Goal: Task Accomplishment & Management: Complete application form

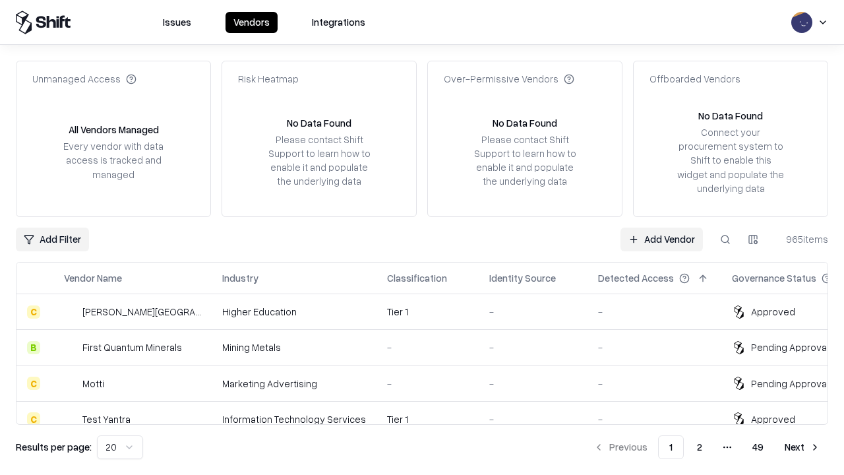
click at [662, 239] on link "Add Vendor" at bounding box center [662, 240] width 82 height 24
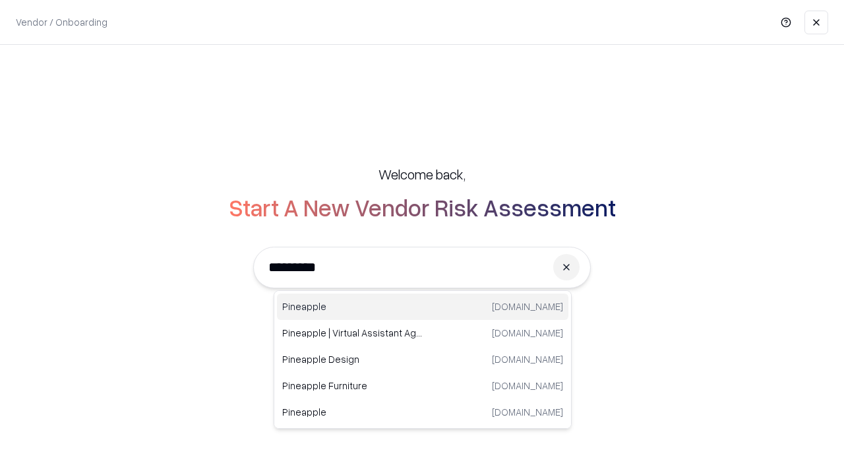
click at [423, 307] on div "Pineapple pineappleenergy.com" at bounding box center [423, 307] width 292 height 26
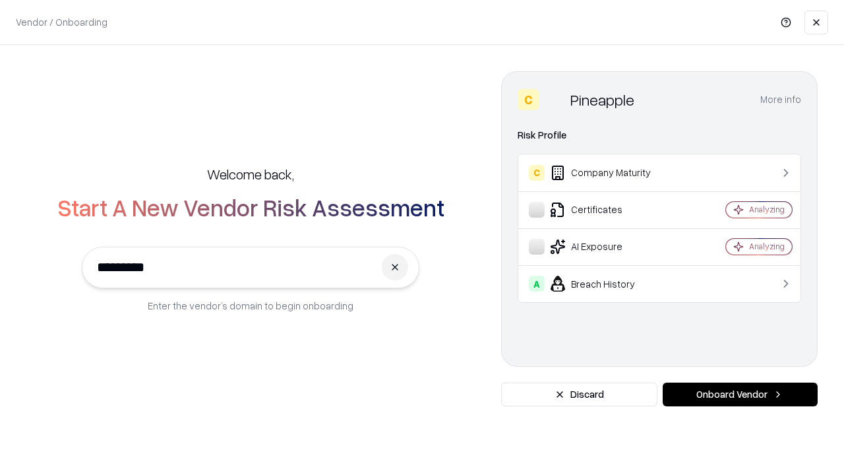
type input "*********"
click at [740, 394] on button "Onboard Vendor" at bounding box center [740, 395] width 155 height 24
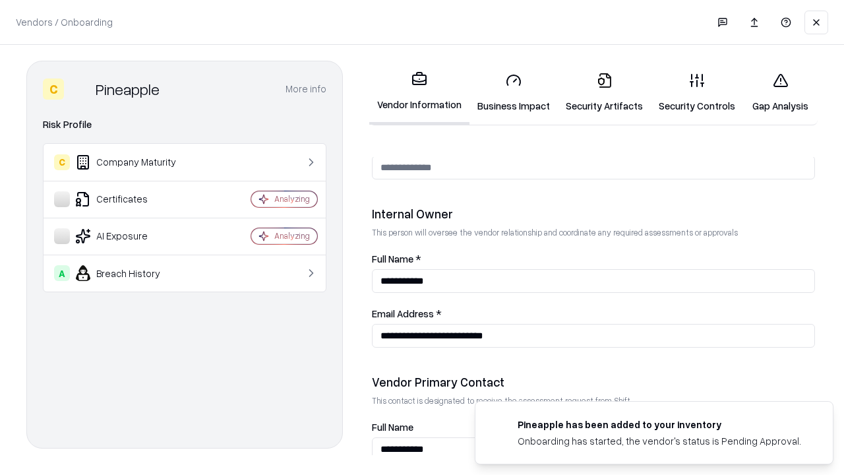
scroll to position [683, 0]
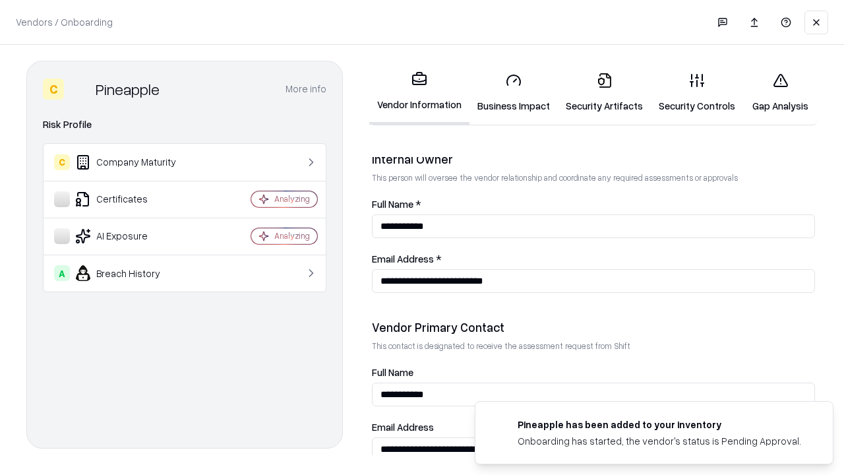
click at [514, 92] on link "Business Impact" at bounding box center [514, 92] width 88 height 61
click at [604, 92] on link "Security Artifacts" at bounding box center [604, 92] width 93 height 61
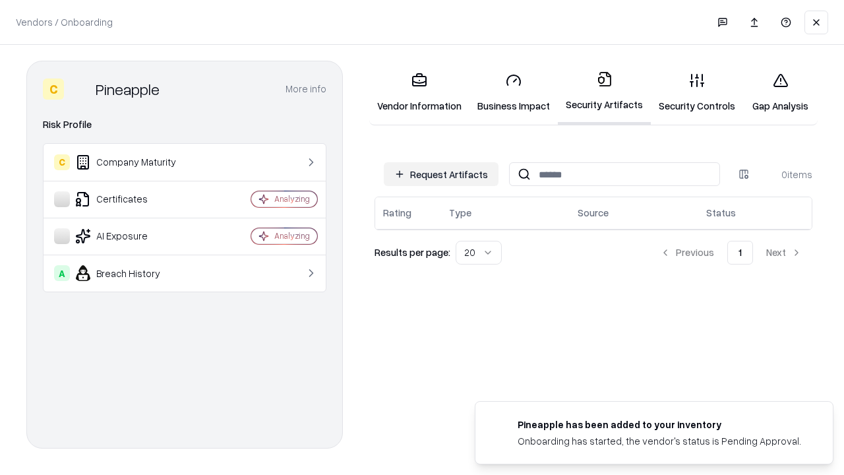
click at [441, 174] on button "Request Artifacts" at bounding box center [441, 174] width 115 height 24
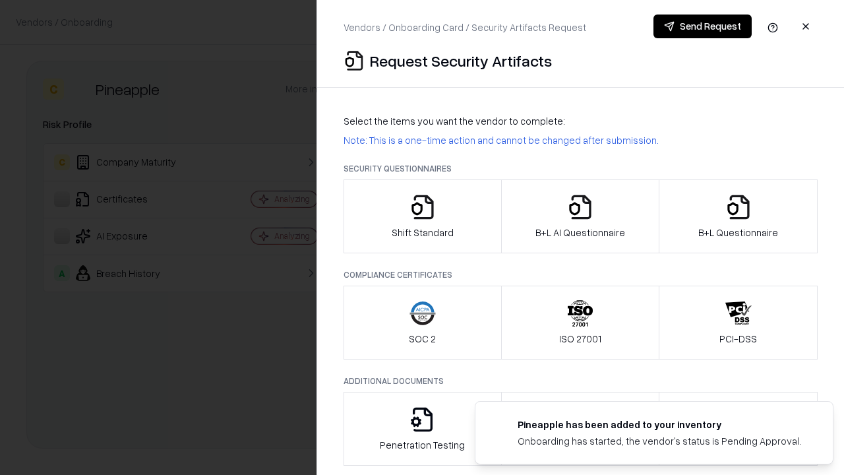
click at [422, 216] on icon "button" at bounding box center [423, 207] width 26 height 26
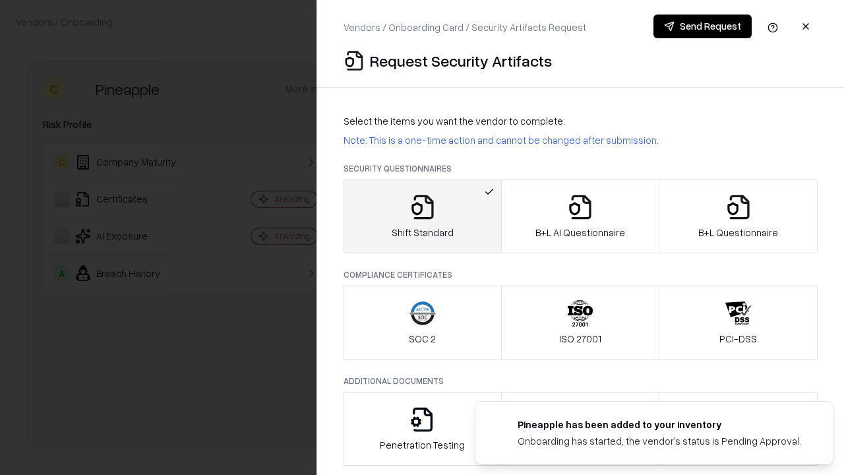
click at [702, 26] on button "Send Request" at bounding box center [703, 27] width 98 height 24
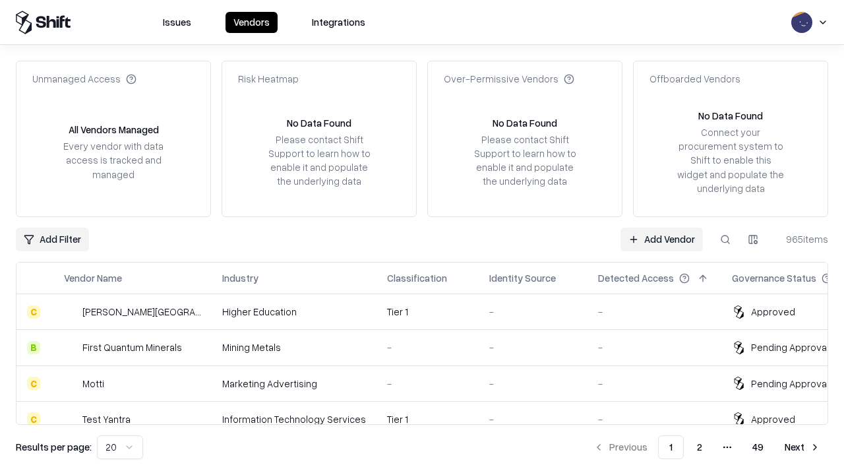
click at [726, 239] on button at bounding box center [726, 240] width 24 height 24
type input "*********"
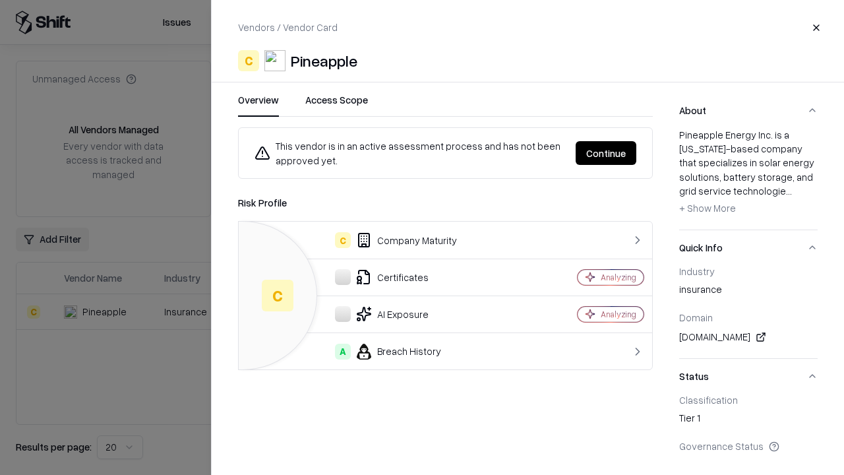
click at [606, 153] on button "Continue" at bounding box center [606, 153] width 61 height 24
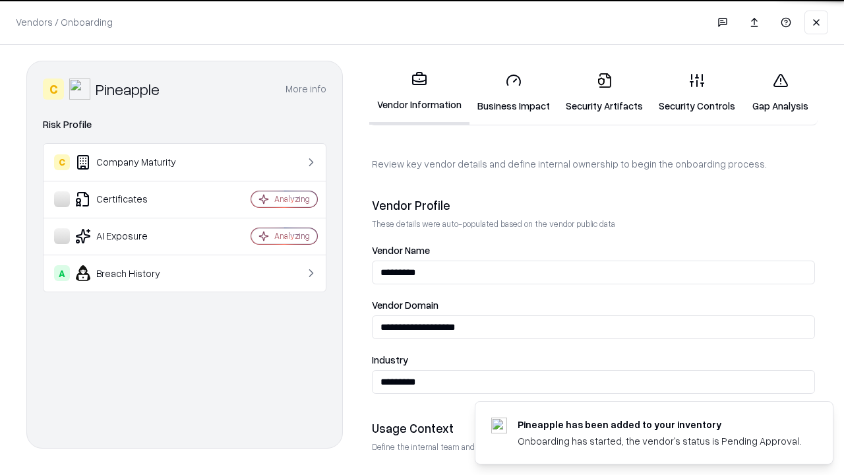
click at [604, 92] on link "Security Artifacts" at bounding box center [604, 92] width 93 height 61
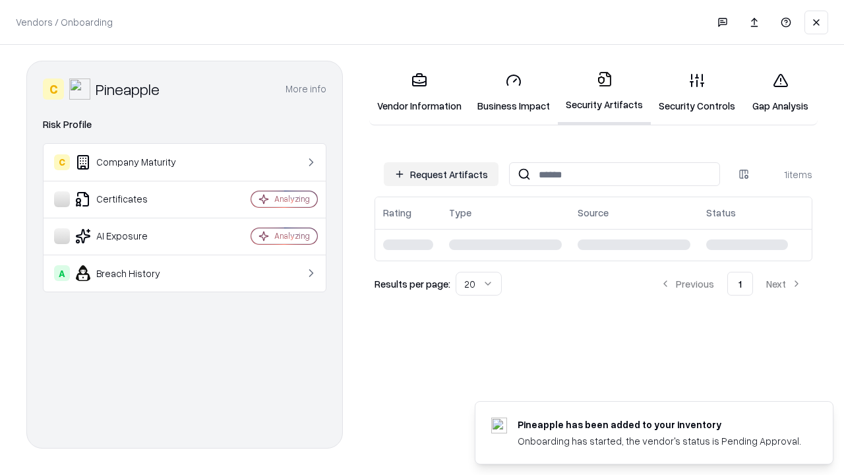
click at [780, 92] on link "Gap Analysis" at bounding box center [780, 92] width 75 height 61
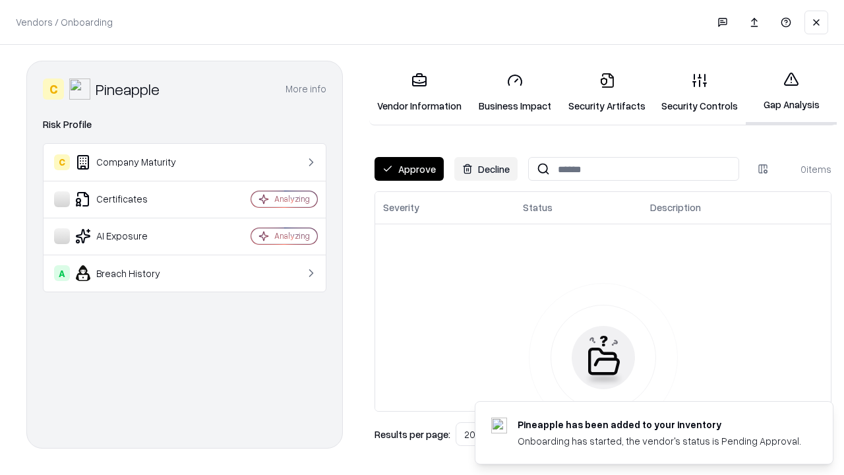
click at [409, 169] on button "Approve" at bounding box center [409, 169] width 69 height 24
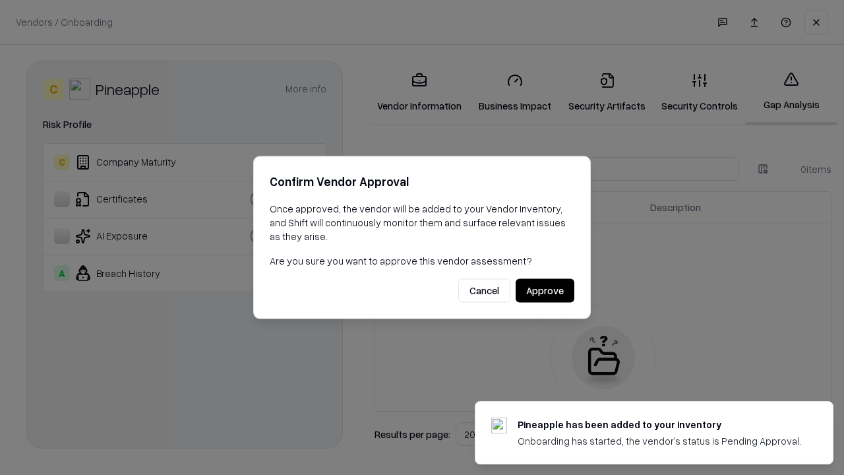
click at [545, 290] on button "Approve" at bounding box center [545, 291] width 59 height 24
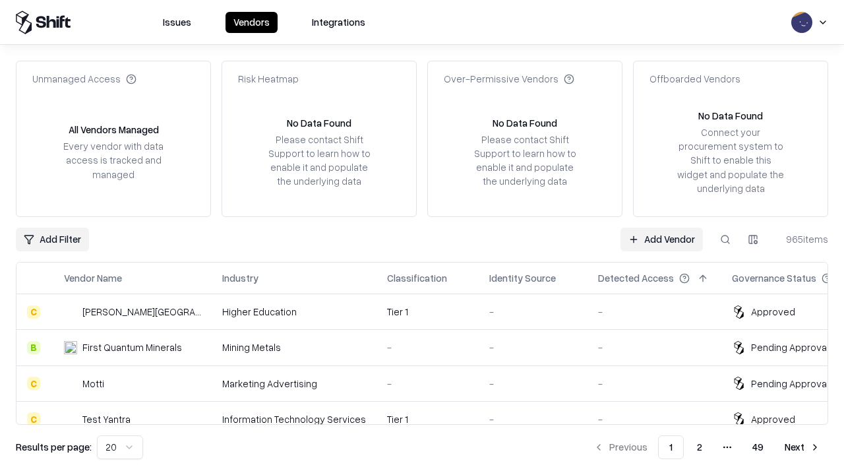
type input "*********"
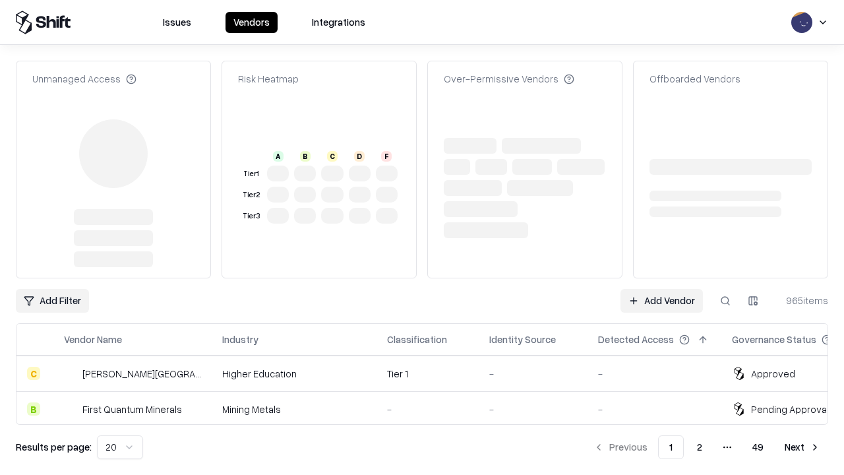
click at [662, 289] on link "Add Vendor" at bounding box center [662, 301] width 82 height 24
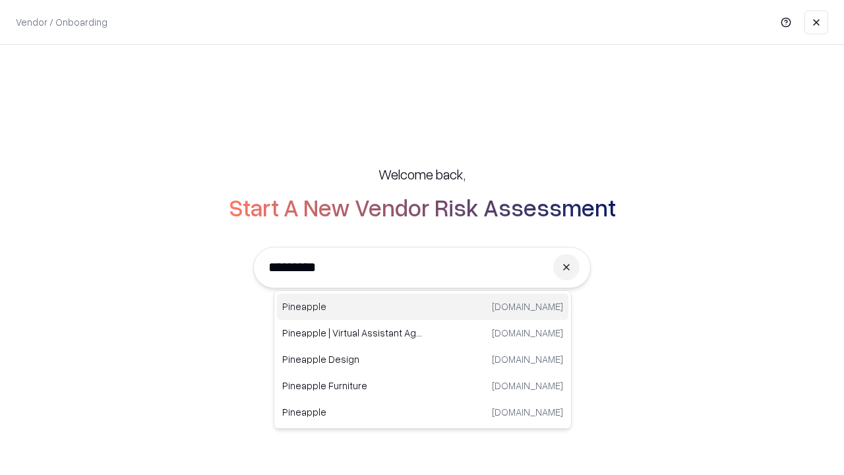
click at [423, 307] on div "Pineapple pineappleenergy.com" at bounding box center [423, 307] width 292 height 26
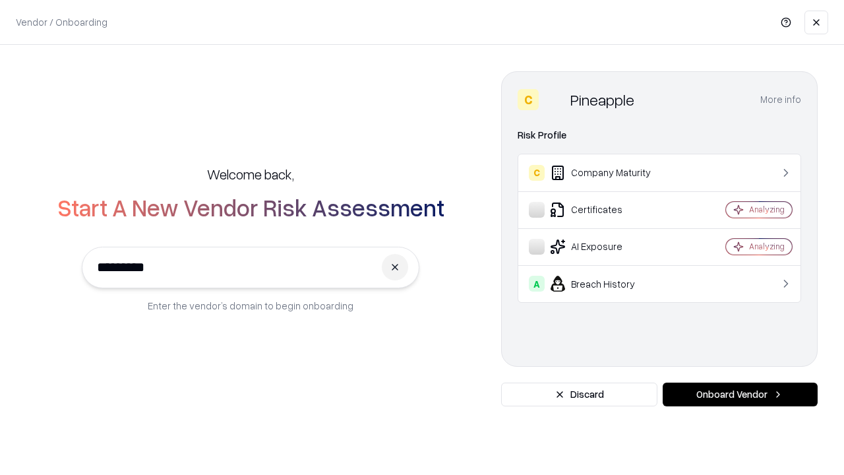
type input "*********"
click at [740, 394] on button "Onboard Vendor" at bounding box center [740, 395] width 155 height 24
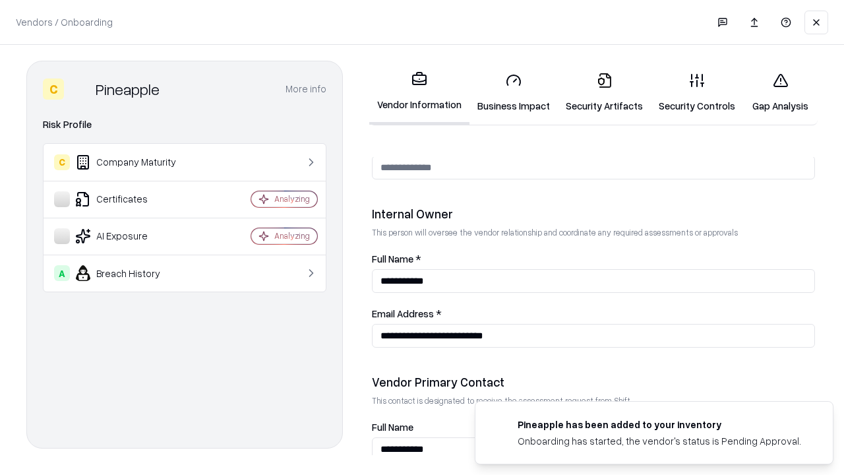
scroll to position [683, 0]
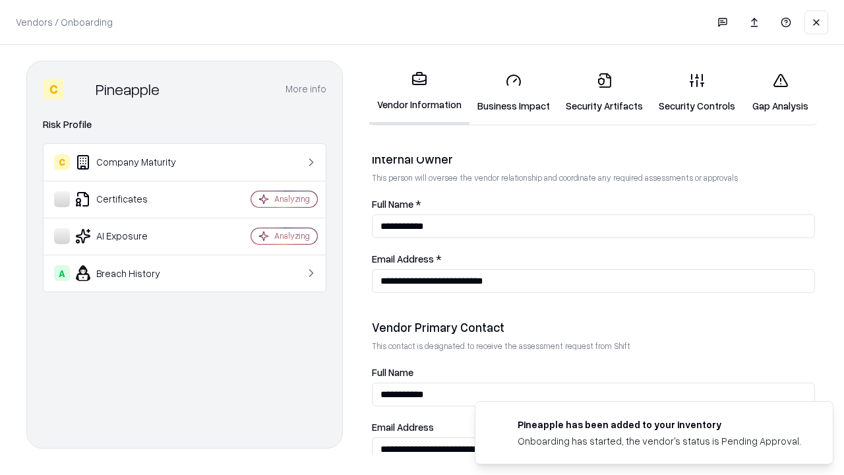
click at [780, 92] on link "Gap Analysis" at bounding box center [780, 92] width 75 height 61
